Goal: Share content

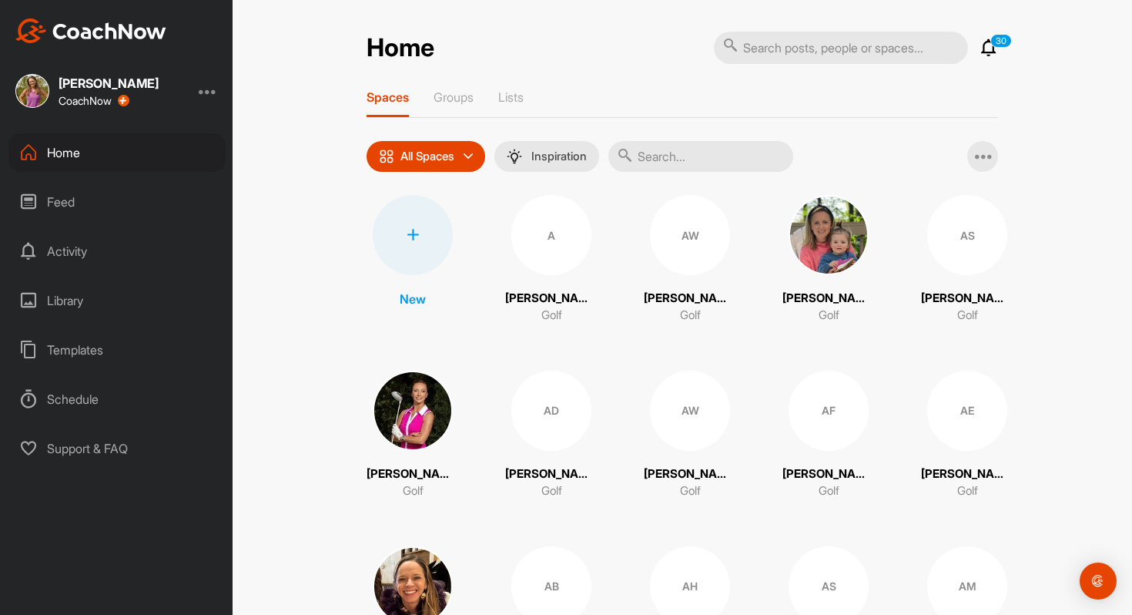
click at [663, 157] on input "text" at bounding box center [701, 156] width 185 height 31
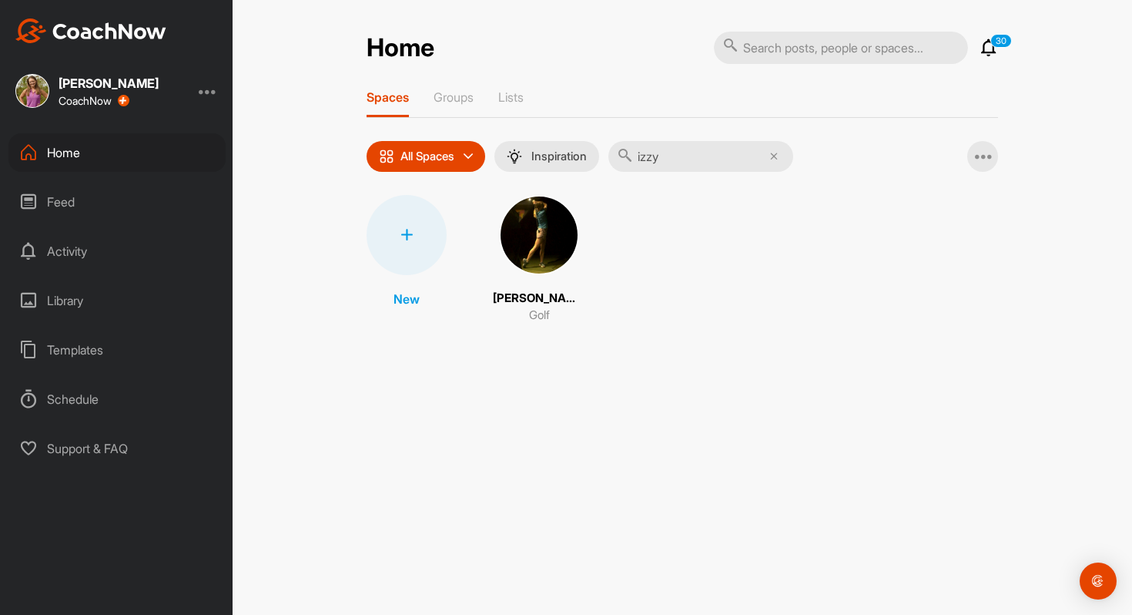
type input "izzy"
click at [549, 253] on img at bounding box center [539, 235] width 80 height 80
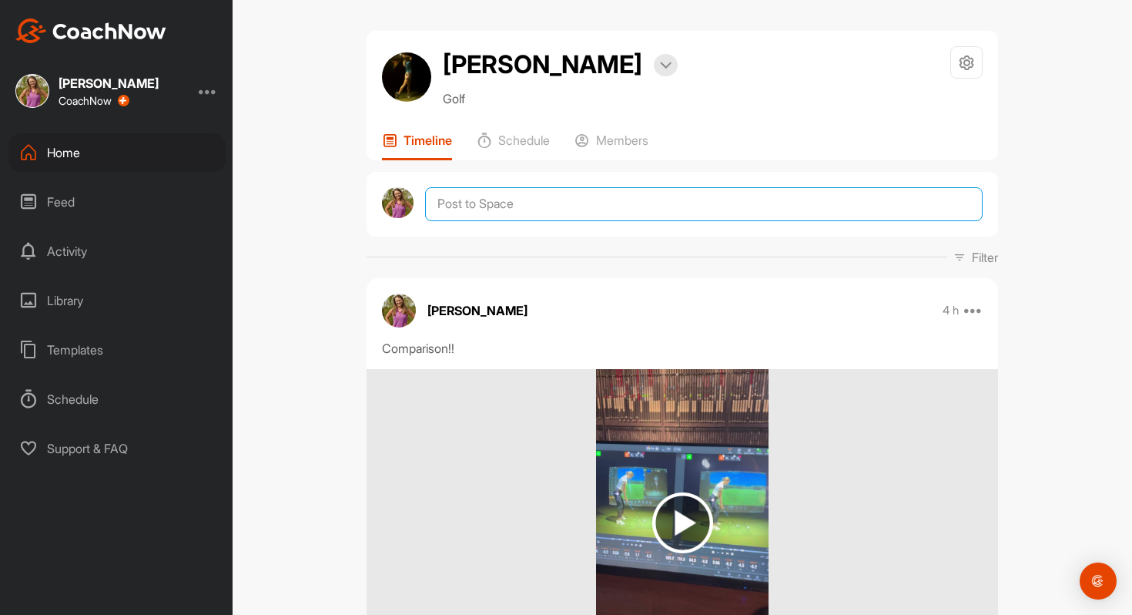
click at [481, 221] on textarea at bounding box center [704, 204] width 558 height 34
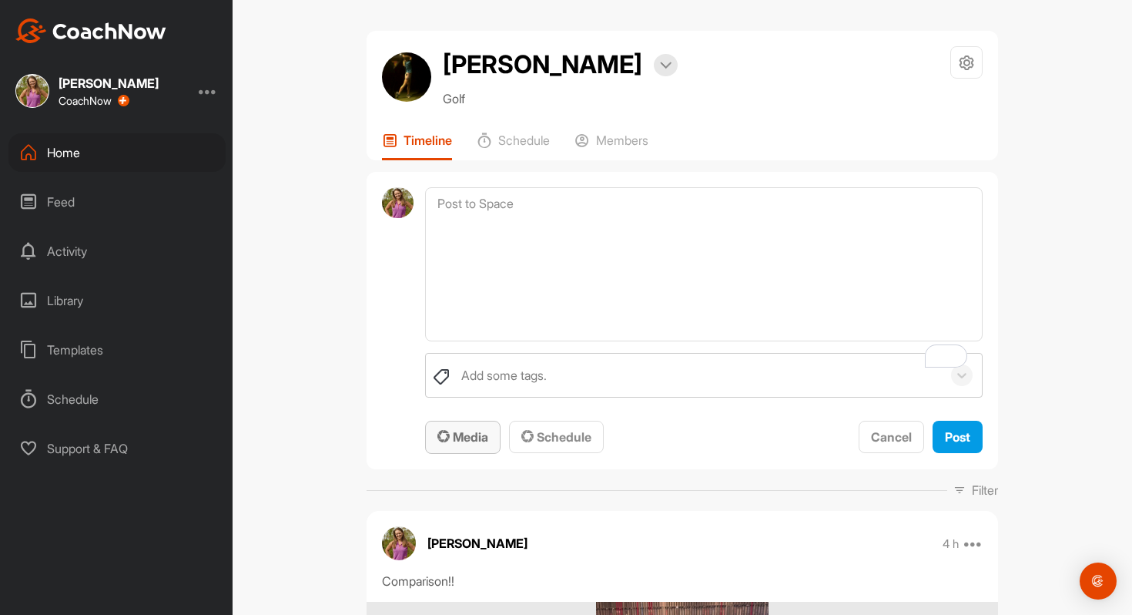
click at [471, 444] on span "Media" at bounding box center [463, 436] width 51 height 15
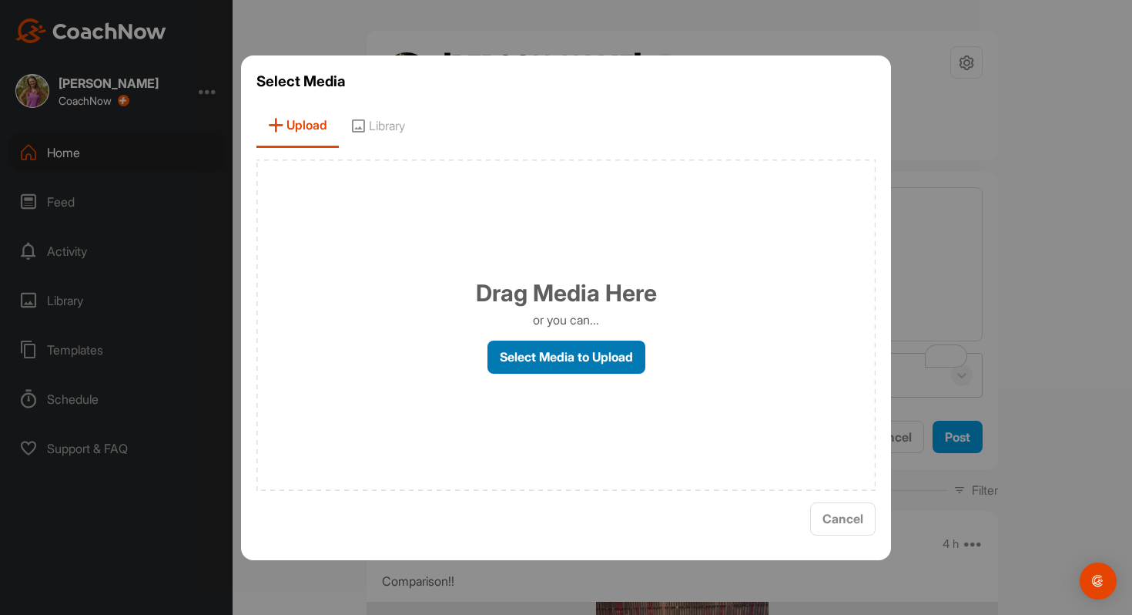
click at [521, 362] on label "Select Media to Upload" at bounding box center [567, 356] width 158 height 33
click at [0, 0] on input "Select Media to Upload" at bounding box center [0, 0] width 0 height 0
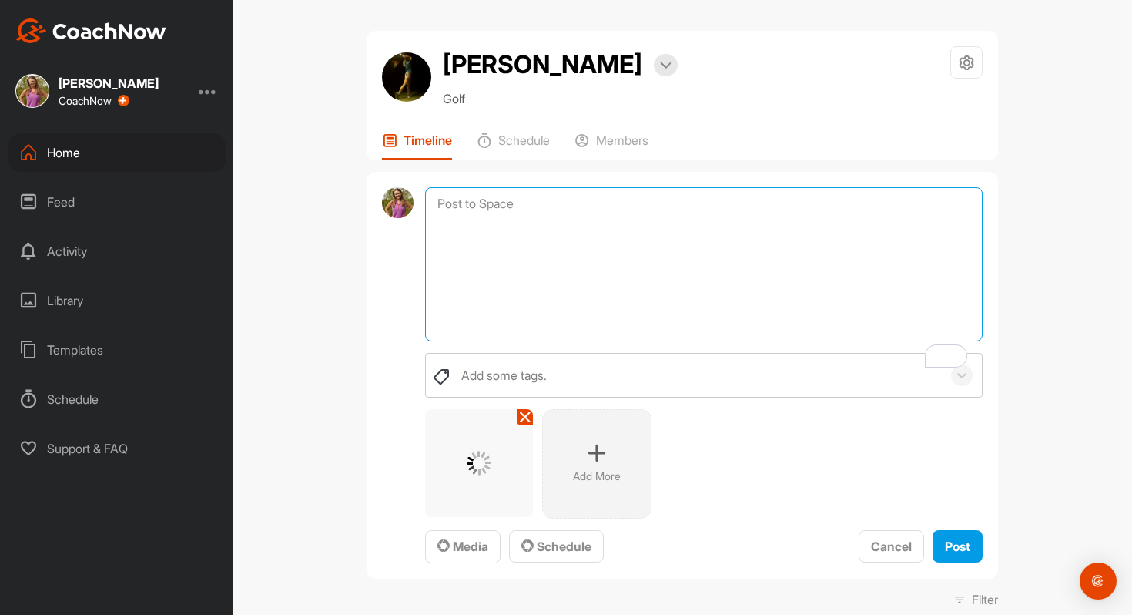
click at [585, 258] on textarea "To enrich screen reader interactions, please activate Accessibility in Grammarl…" at bounding box center [704, 264] width 558 height 154
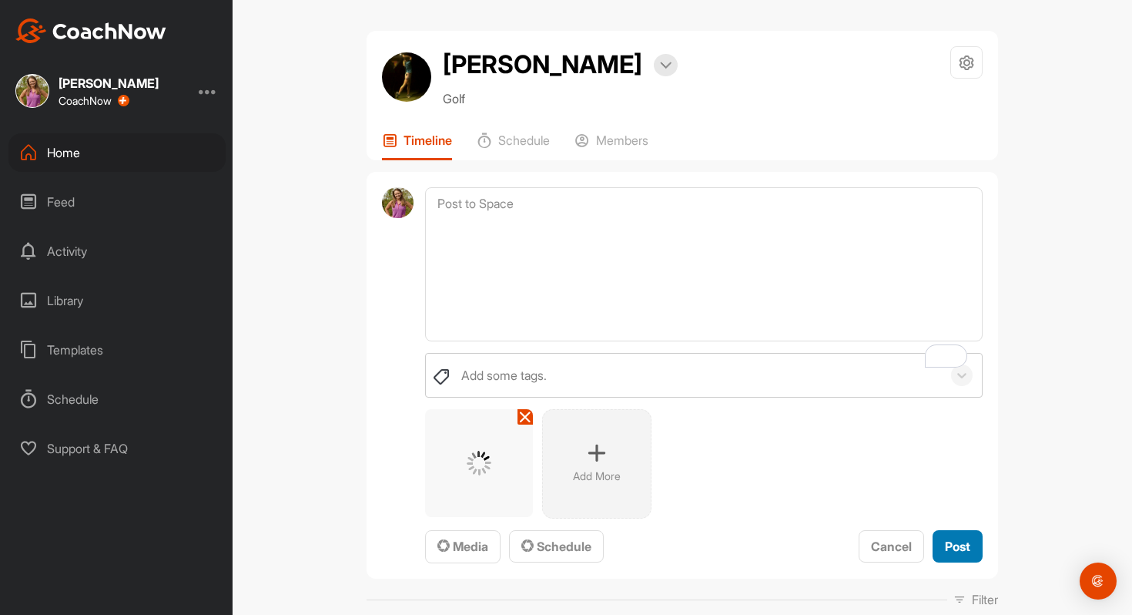
click at [953, 554] on span "Post" at bounding box center [957, 545] width 25 height 15
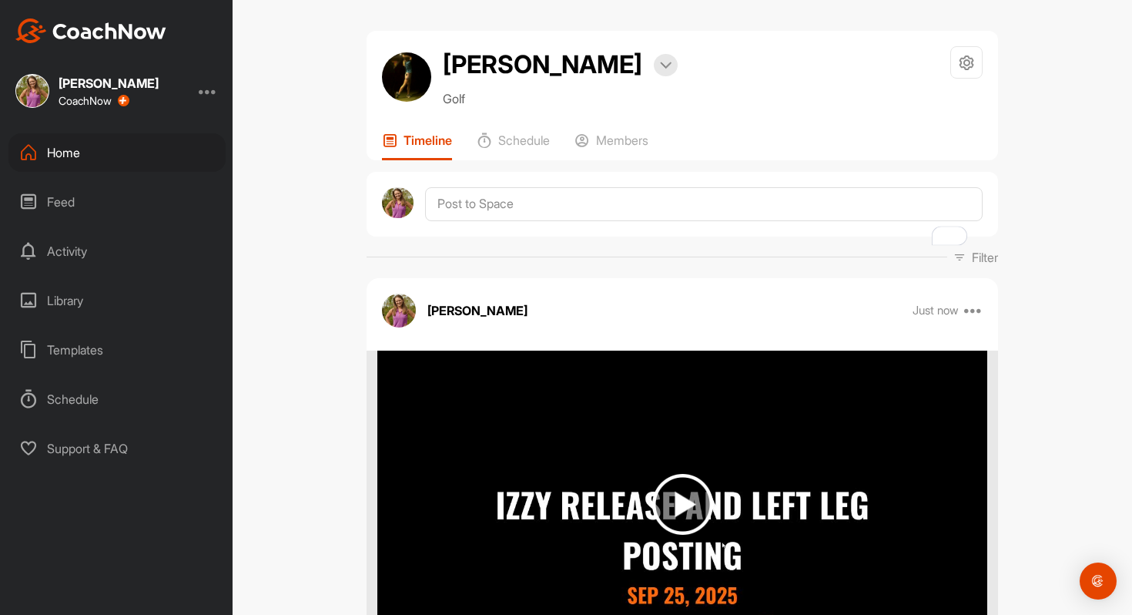
click at [57, 154] on div "Home" at bounding box center [116, 152] width 217 height 39
